Goal: Task Accomplishment & Management: Use online tool/utility

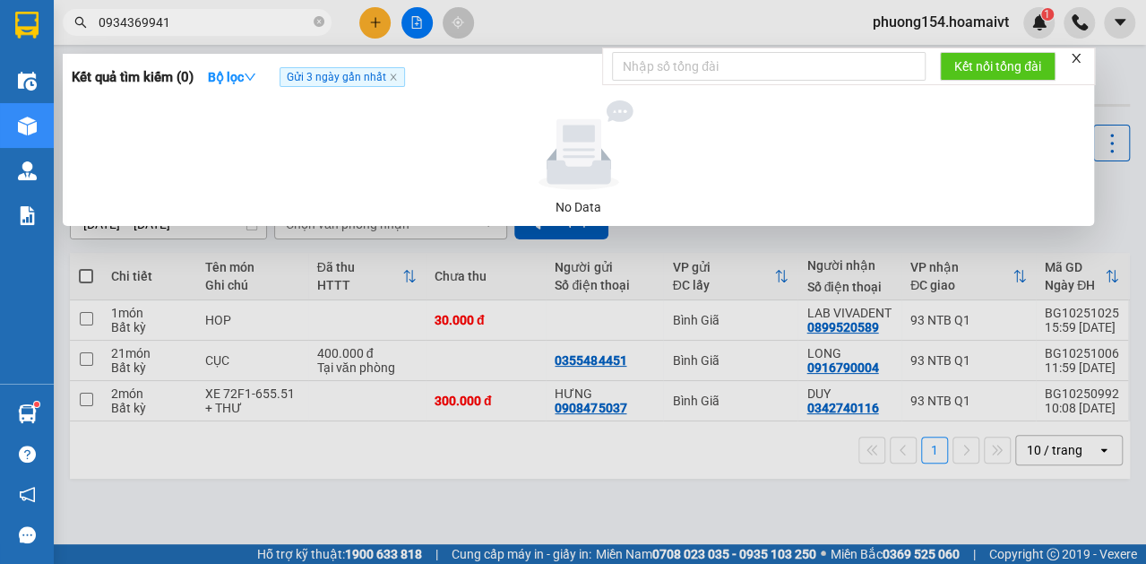
click at [174, 27] on input "0934369941" at bounding box center [204, 23] width 211 height 20
type input "0932614000"
click at [251, 80] on icon "down" at bounding box center [250, 77] width 13 height 13
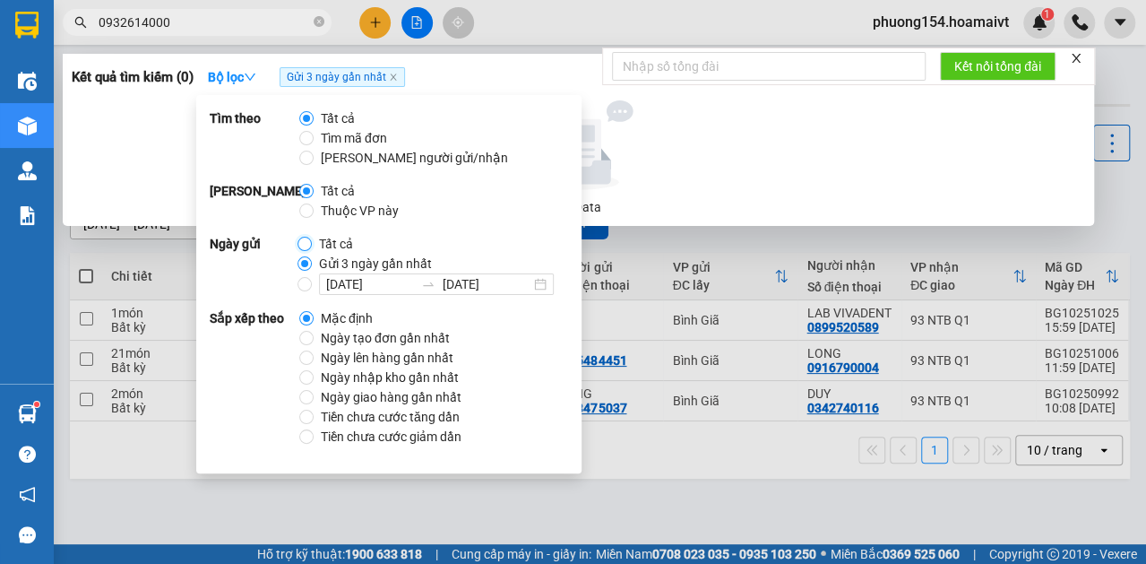
click at [303, 246] on input "Tất cả" at bounding box center [305, 244] width 14 height 14
radio input "true"
radio input "false"
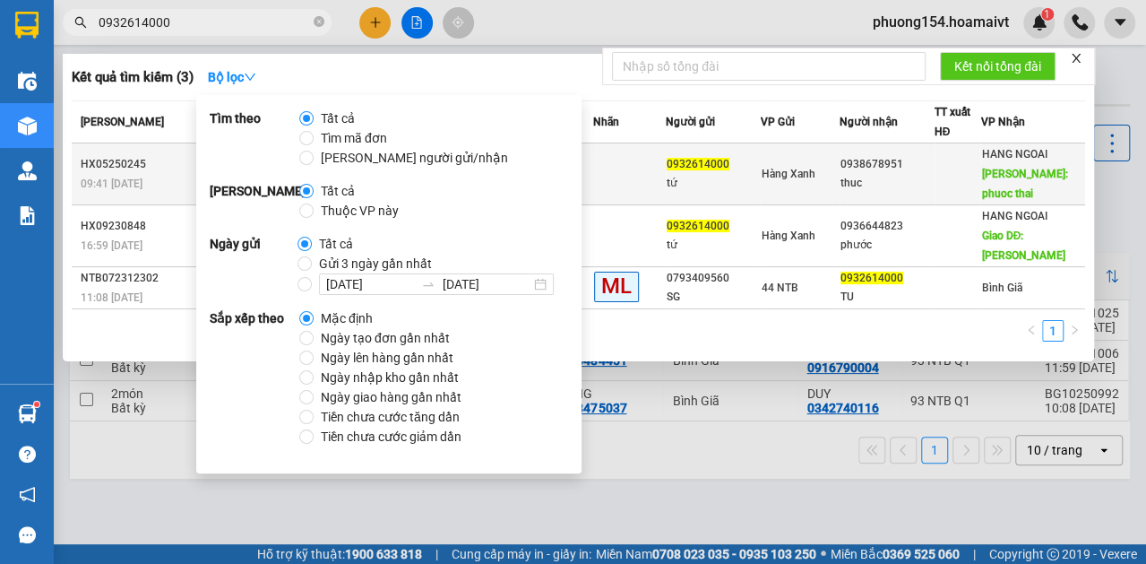
click at [626, 163] on td at bounding box center [629, 174] width 73 height 62
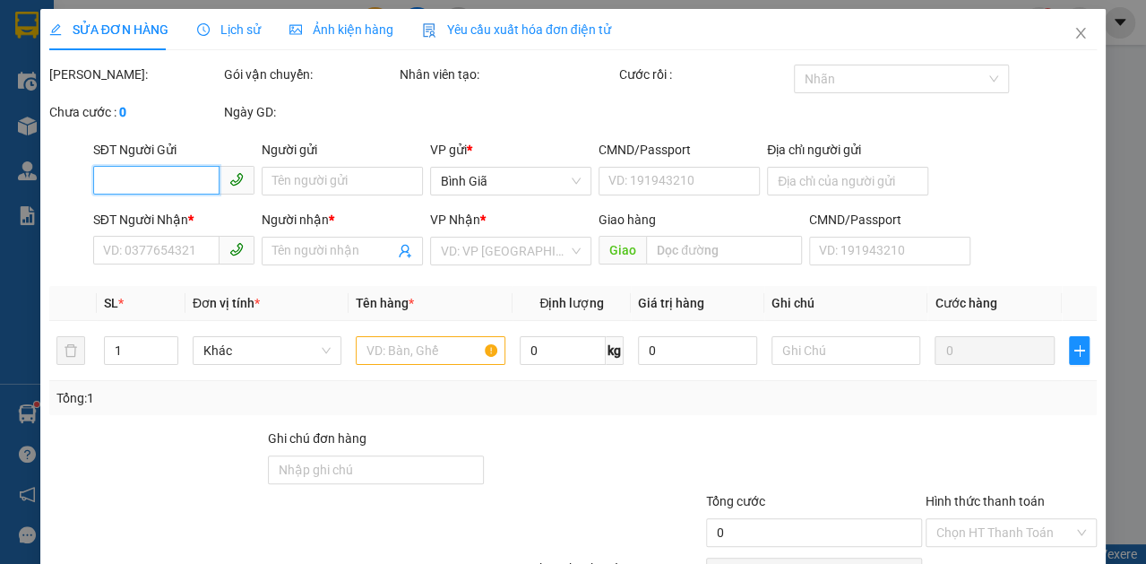
type input "0932614000"
type input "tứ"
type input "0938678951"
type input "thuc"
type input "phuoc thai"
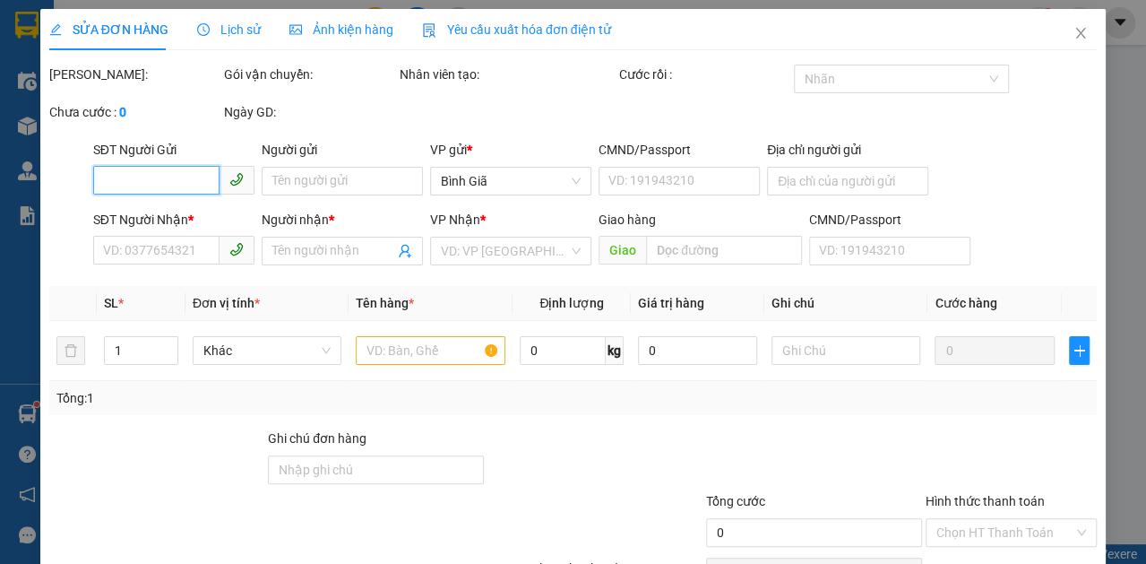
type input "40.000"
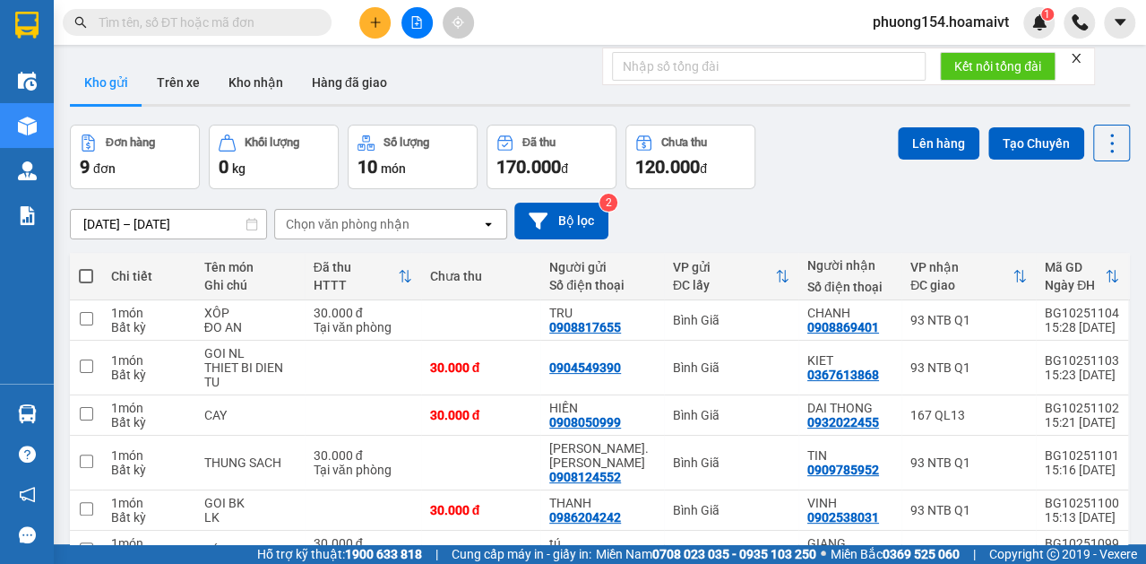
click at [207, 27] on input "text" at bounding box center [204, 23] width 211 height 20
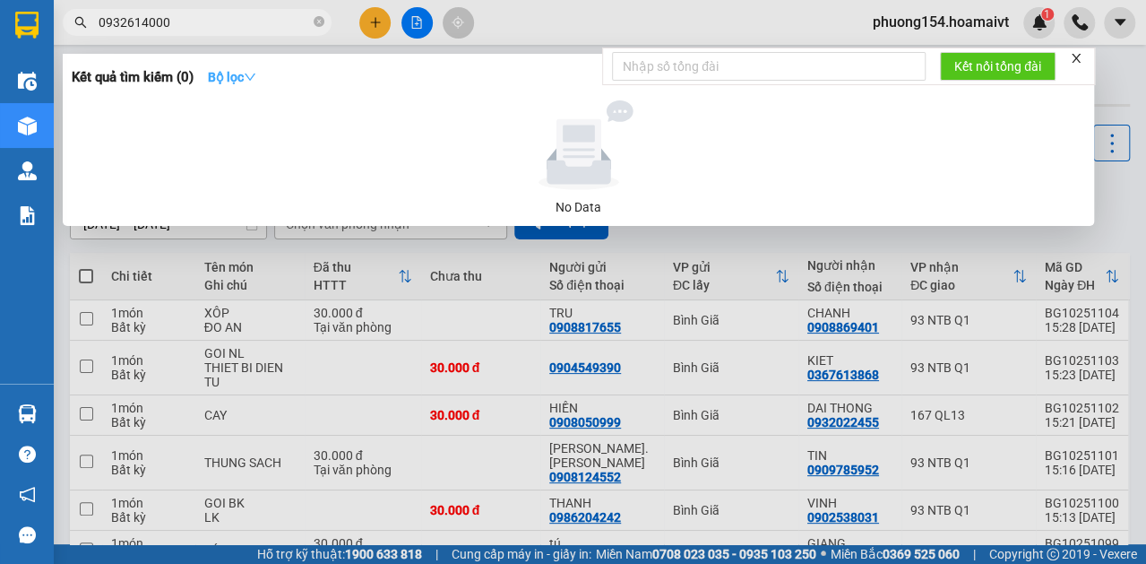
type input "0932614000"
click at [256, 73] on icon "down" at bounding box center [250, 77] width 13 height 13
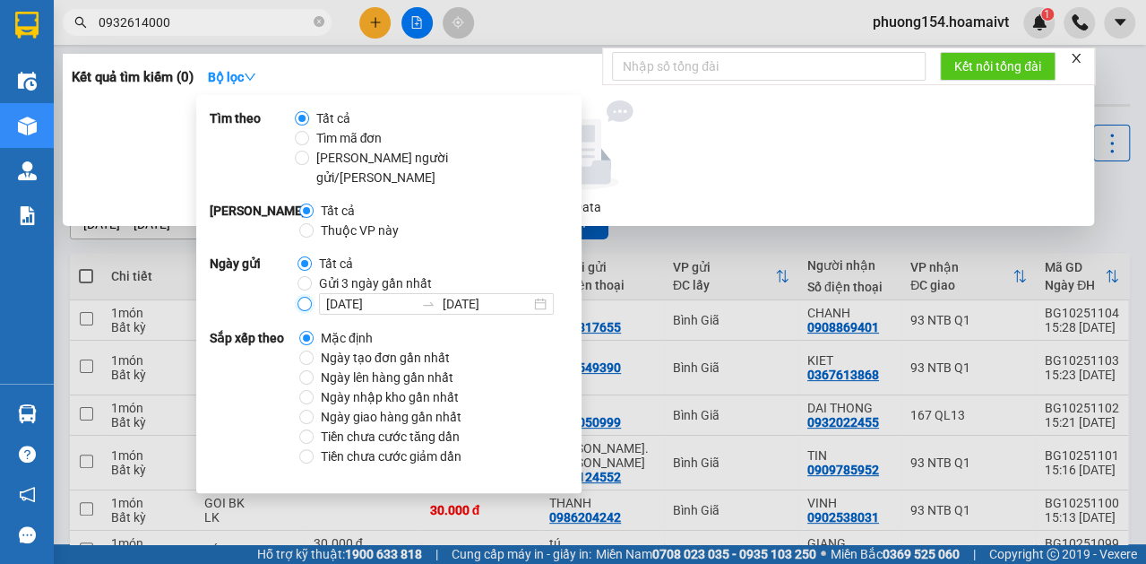
click at [299, 297] on input "[DATE] [DATE]" at bounding box center [305, 304] width 14 height 14
radio input "true"
radio input "false"
click at [304, 276] on input "Gửi 3 ngày gần nhất" at bounding box center [305, 283] width 14 height 14
radio input "true"
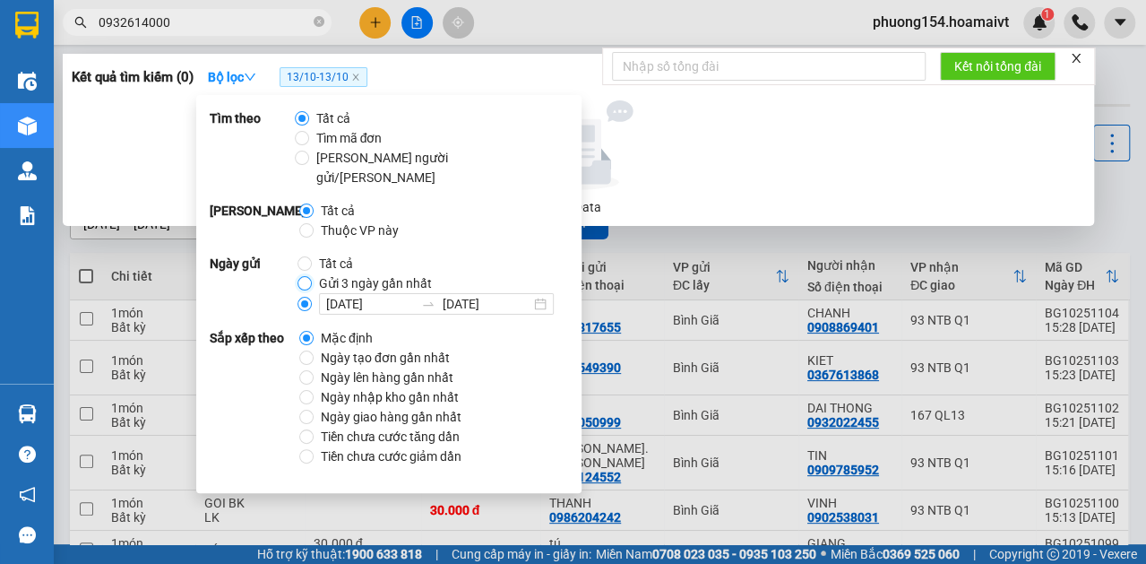
radio input "false"
click at [1075, 57] on icon "close" at bounding box center [1076, 58] width 13 height 13
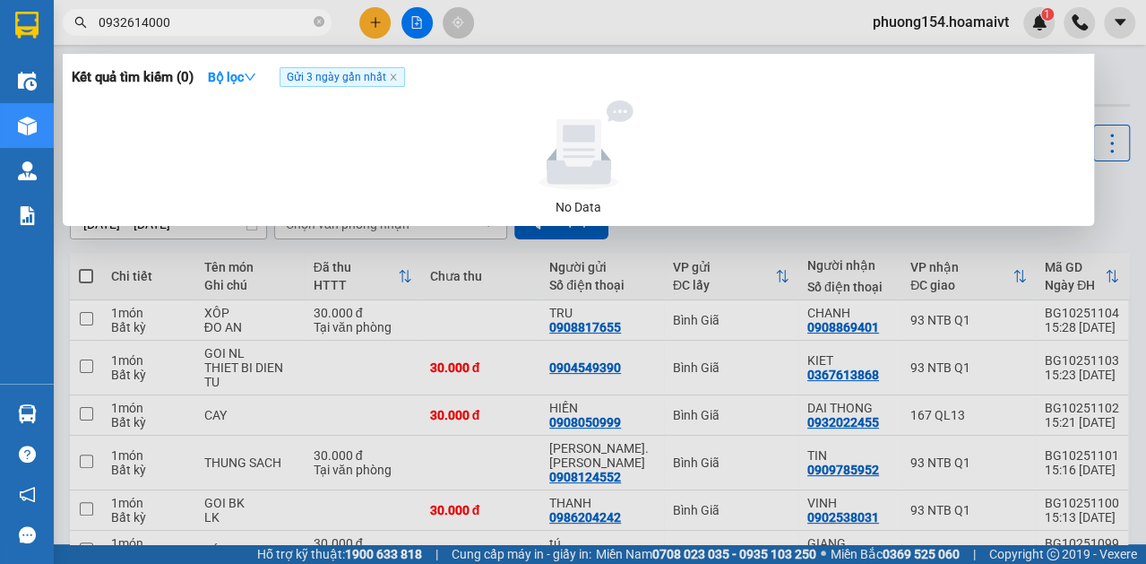
drag, startPoint x: 135, startPoint y: 22, endPoint x: 91, endPoint y: 31, distance: 45.9
click at [91, 31] on span "0932614000" at bounding box center [197, 22] width 269 height 27
click at [134, 23] on input "0932614000" at bounding box center [204, 23] width 211 height 20
click at [136, 24] on input "0932614000" at bounding box center [204, 23] width 211 height 20
drag, startPoint x: 136, startPoint y: 24, endPoint x: 79, endPoint y: 34, distance: 58.2
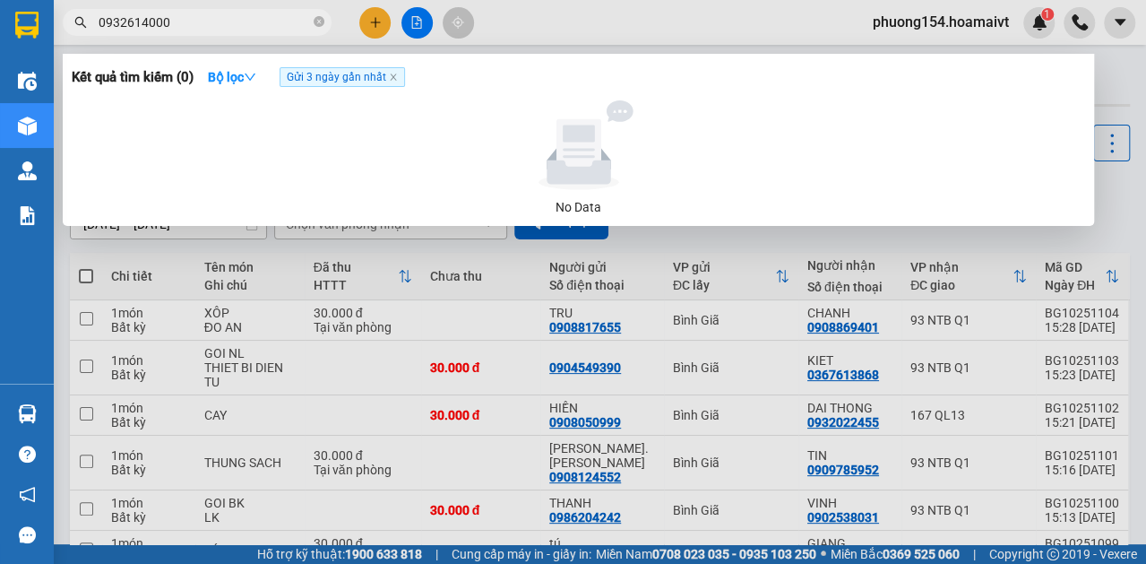
click at [79, 34] on span "0932614000" at bounding box center [197, 22] width 269 height 27
type input "4000"
click at [195, 30] on input "4000" at bounding box center [204, 23] width 211 height 20
